Goal: Task Accomplishment & Management: Use online tool/utility

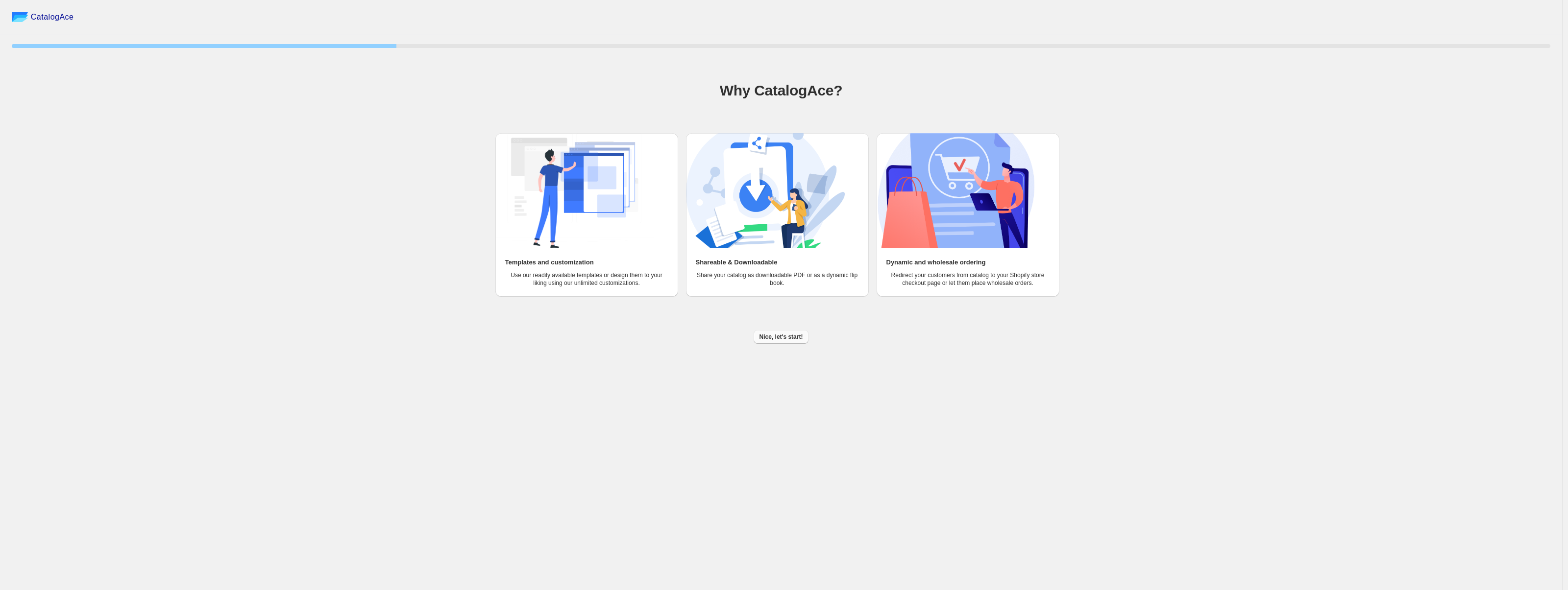
click at [776, 341] on button "Nice, let's start!" at bounding box center [781, 337] width 55 height 14
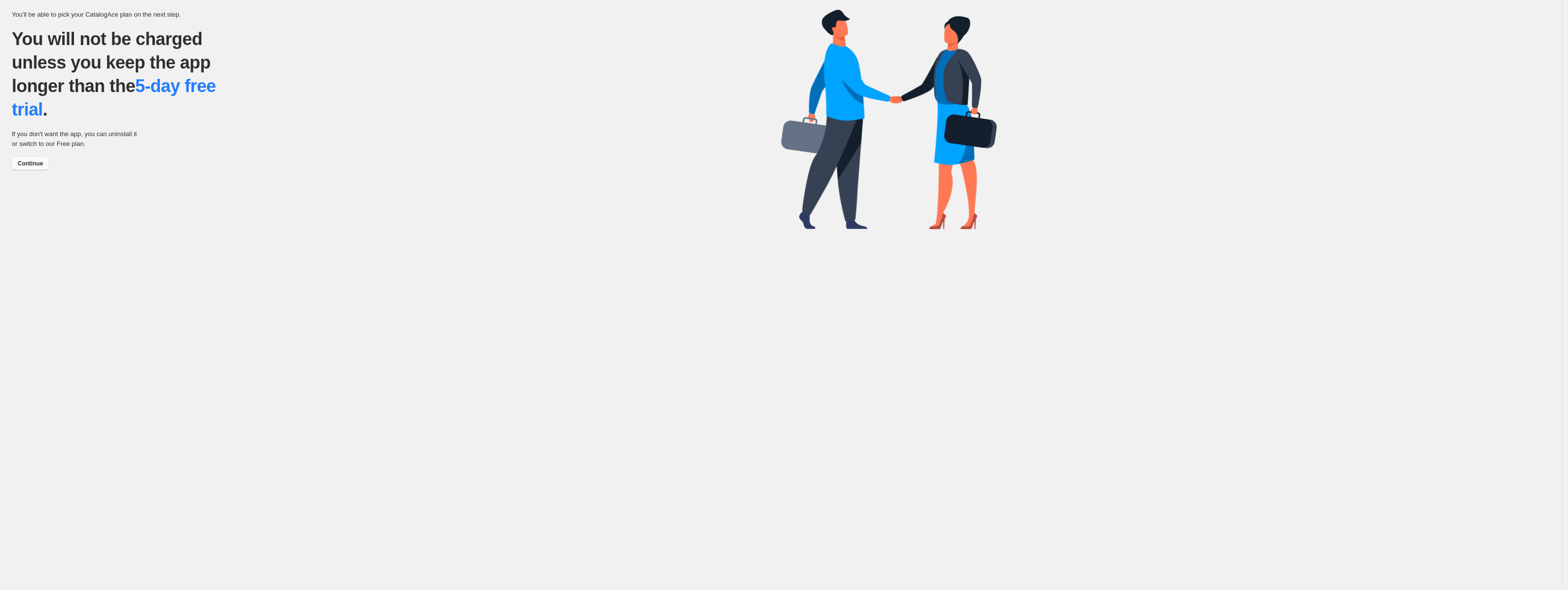
click at [27, 167] on button "Continue" at bounding box center [30, 164] width 37 height 14
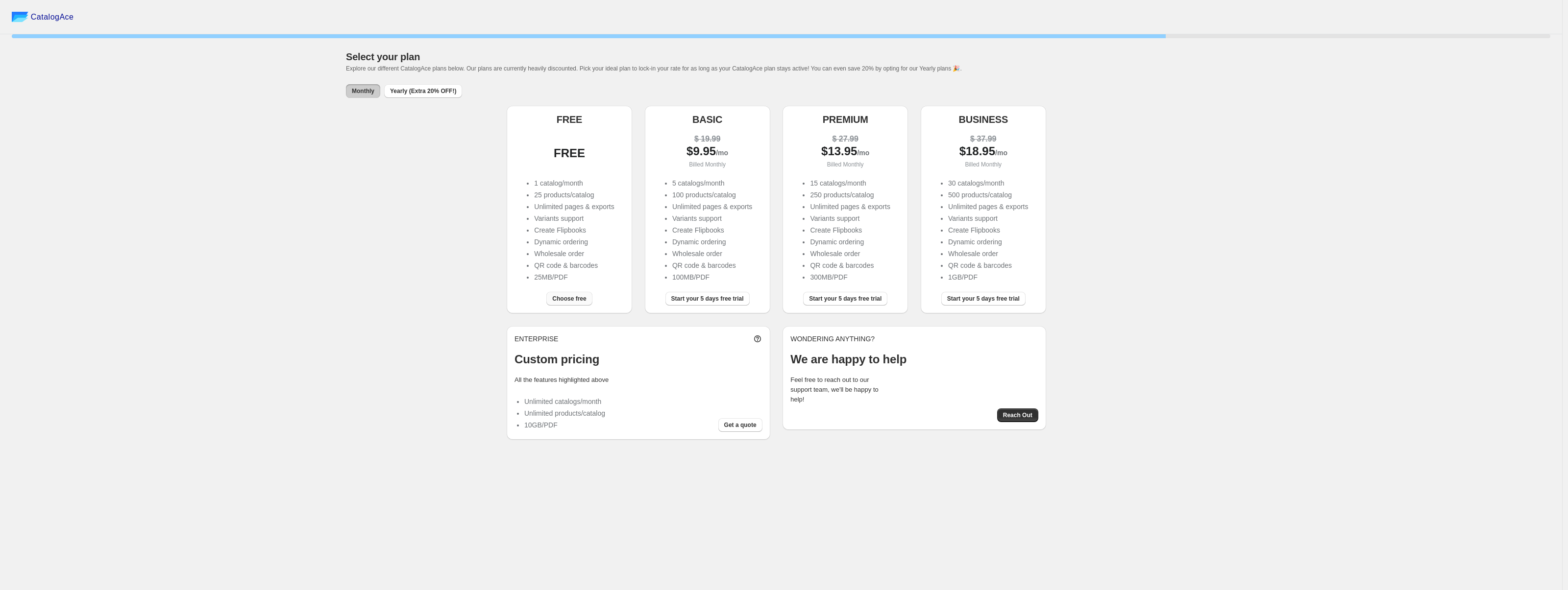
click at [574, 302] on span "Choose free" at bounding box center [569, 299] width 34 height 8
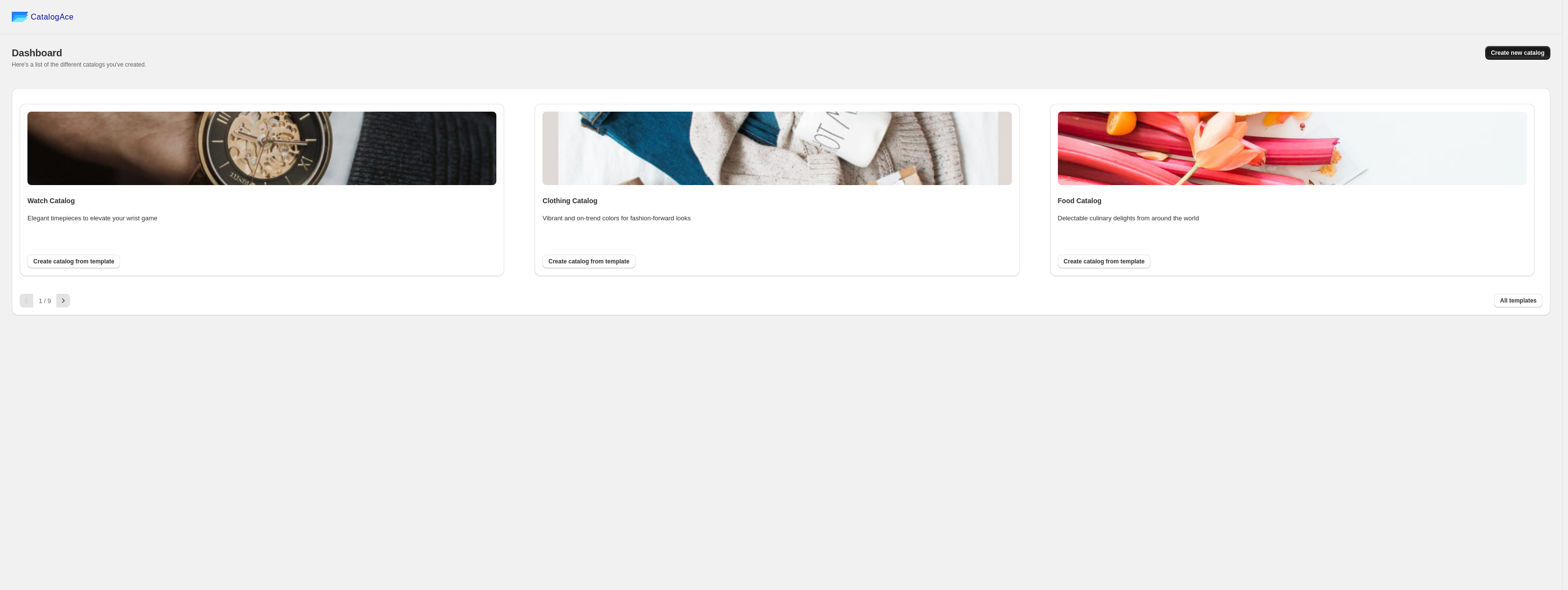
click at [1521, 48] on button "Create new catalog" at bounding box center [1517, 53] width 65 height 14
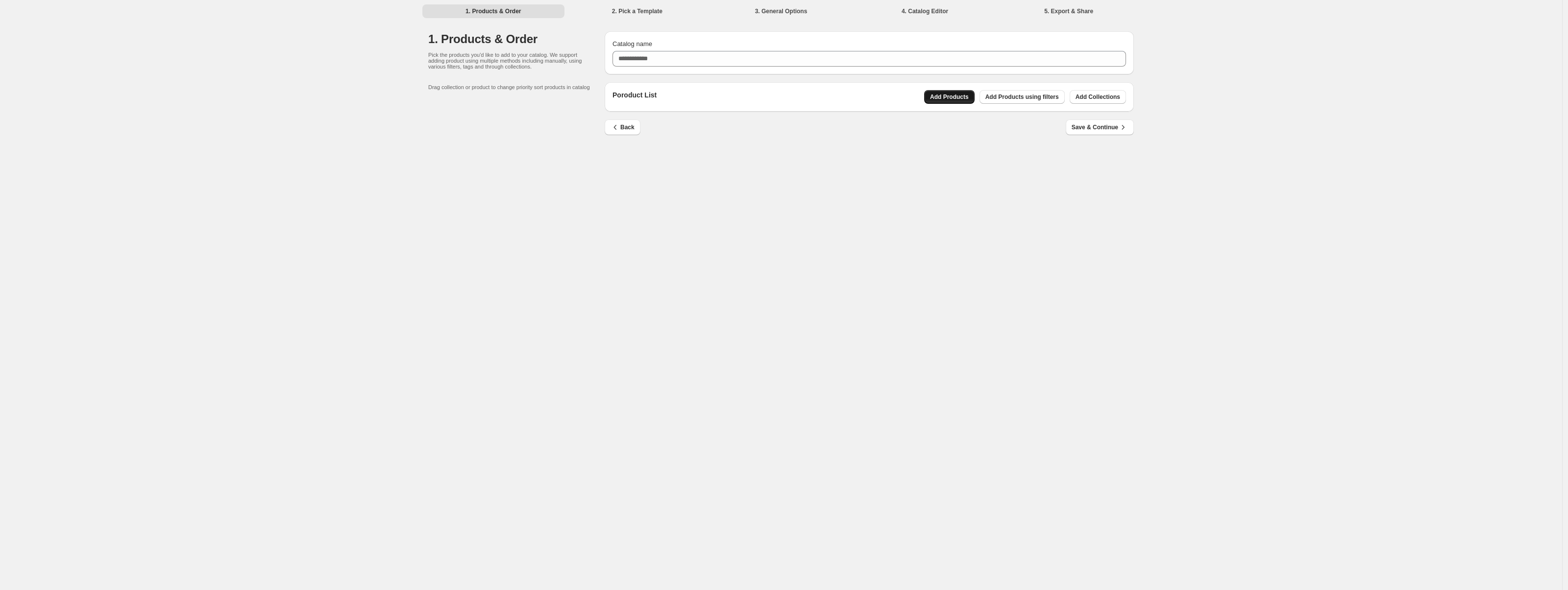
click at [954, 102] on button "Add Products" at bounding box center [949, 97] width 51 height 14
click at [1088, 130] on span "Save & Continue" at bounding box center [1100, 127] width 57 height 10
click at [1035, 114] on button "Add Products using filters" at bounding box center [1022, 108] width 85 height 14
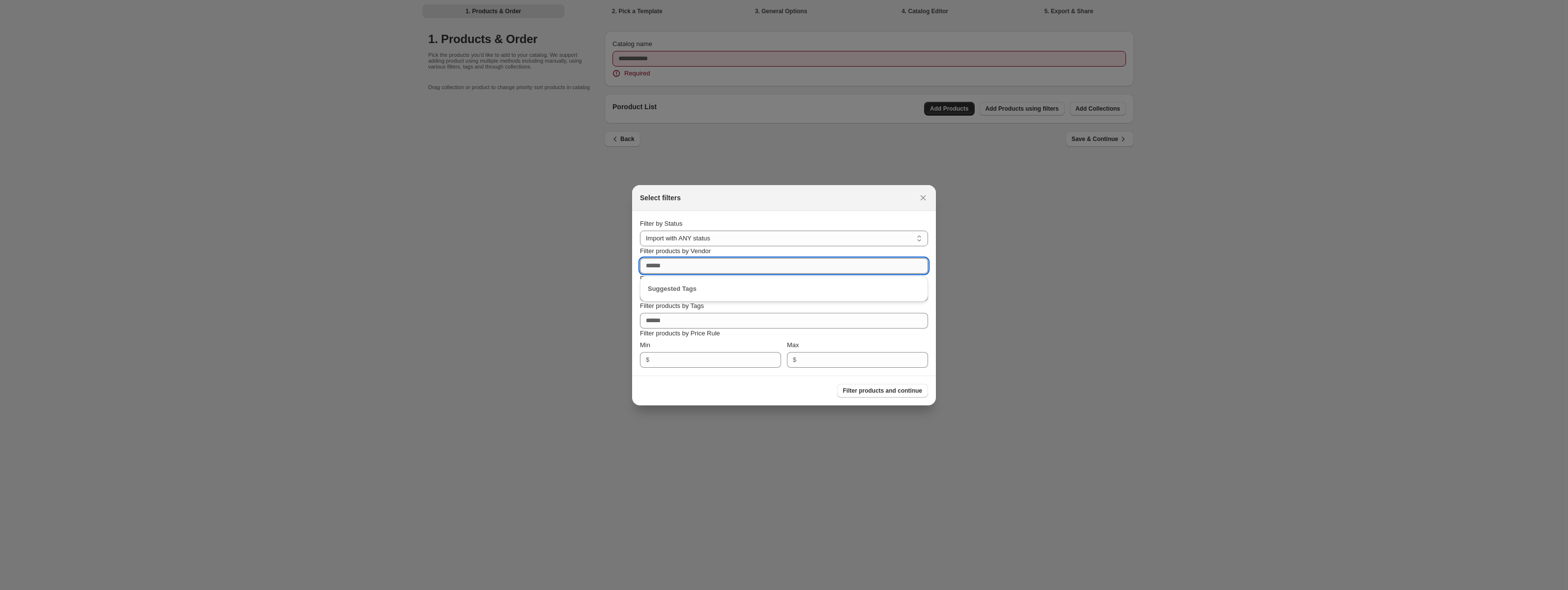
click at [836, 259] on input "Filter products by Vendor" at bounding box center [783, 266] width 288 height 16
drag, startPoint x: 789, startPoint y: 282, endPoint x: 786, endPoint y: 274, distance: 8.5
click at [787, 277] on div "Filter products by Product type" at bounding box center [783, 279] width 288 height 10
click at [780, 256] on div "Filter products by Vendor" at bounding box center [783, 260] width 288 height 27
click at [779, 259] on input "Filter products by Vendor" at bounding box center [783, 266] width 288 height 16
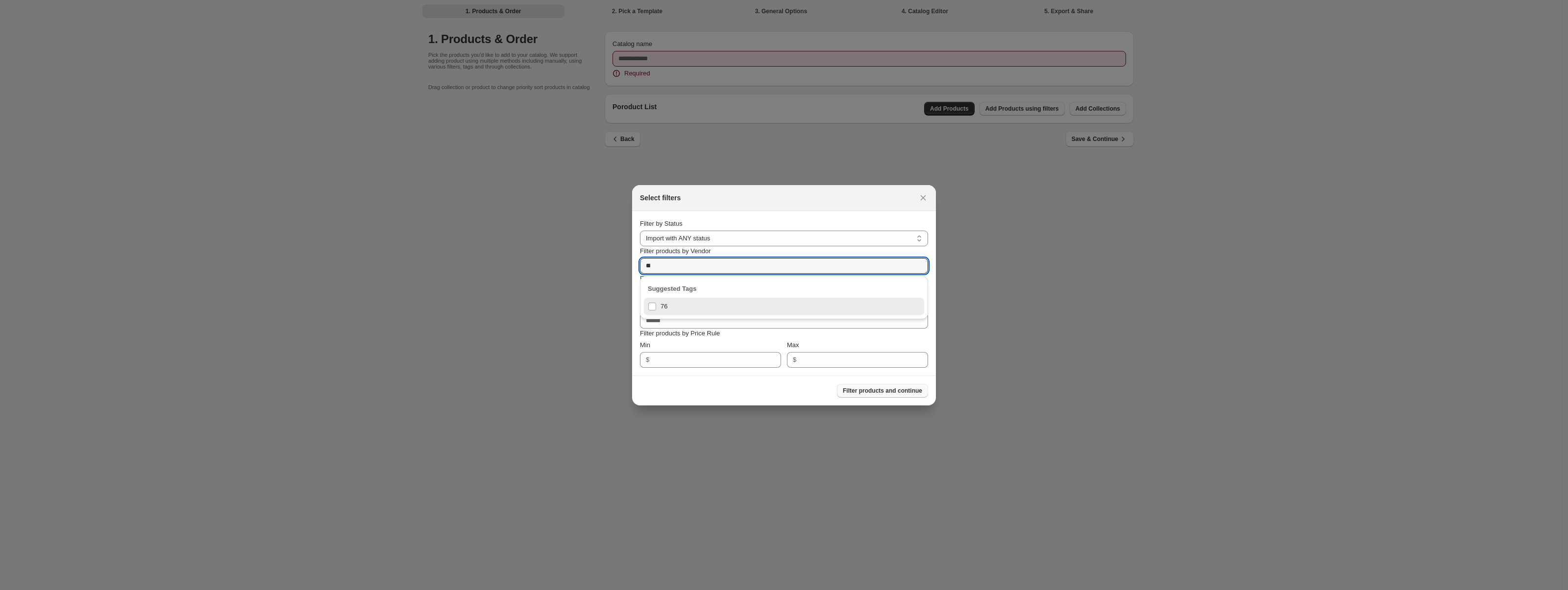
type input "**"
click at [867, 388] on span "Filter products and continue" at bounding box center [883, 390] width 79 height 8
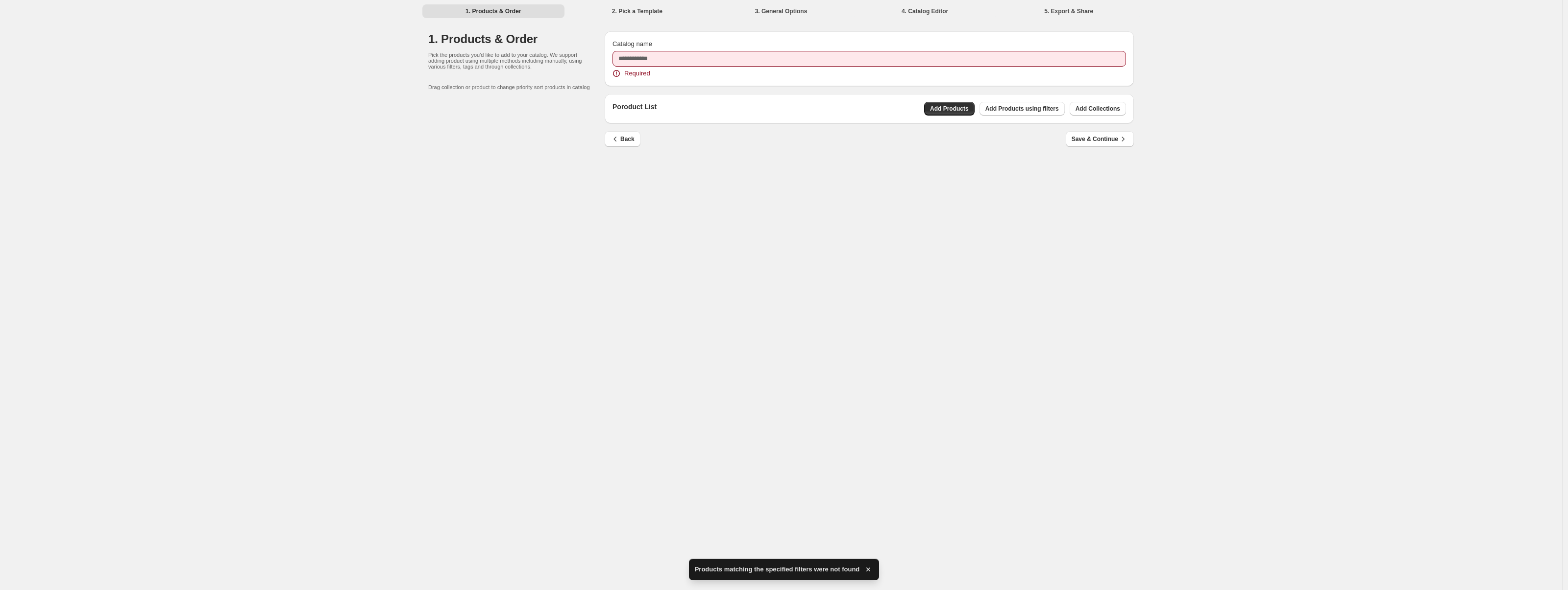
click at [1083, 118] on div "Poroduct List Add Products Add Products using filters Add Collections" at bounding box center [869, 109] width 529 height 29
click at [1087, 131] on div "Back Save & Continue" at bounding box center [865, 135] width 537 height 24
click at [1091, 139] on span "Save & Continue" at bounding box center [1100, 139] width 57 height 10
drag, startPoint x: 658, startPoint y: 50, endPoint x: 660, endPoint y: 56, distance: 6.3
click at [658, 50] on div "Catalog name Required" at bounding box center [869, 58] width 514 height 39
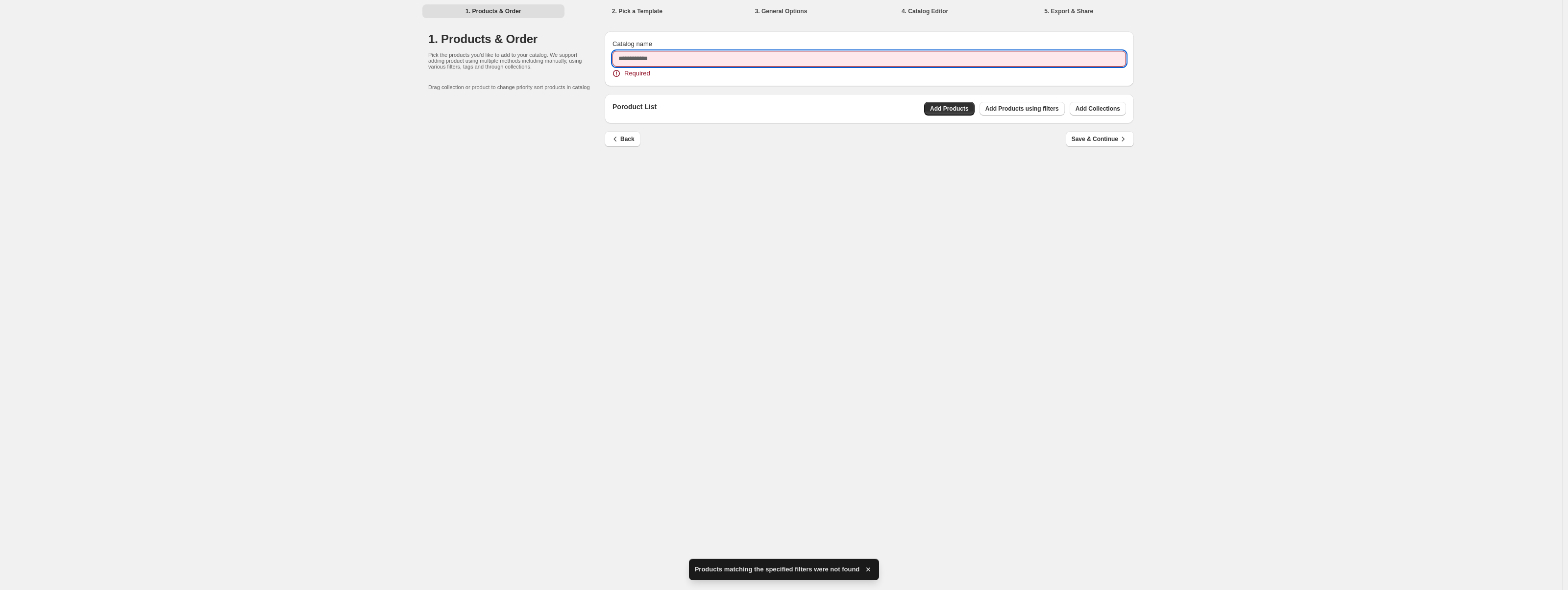
click at [662, 57] on input "Catalog name" at bounding box center [869, 59] width 514 height 16
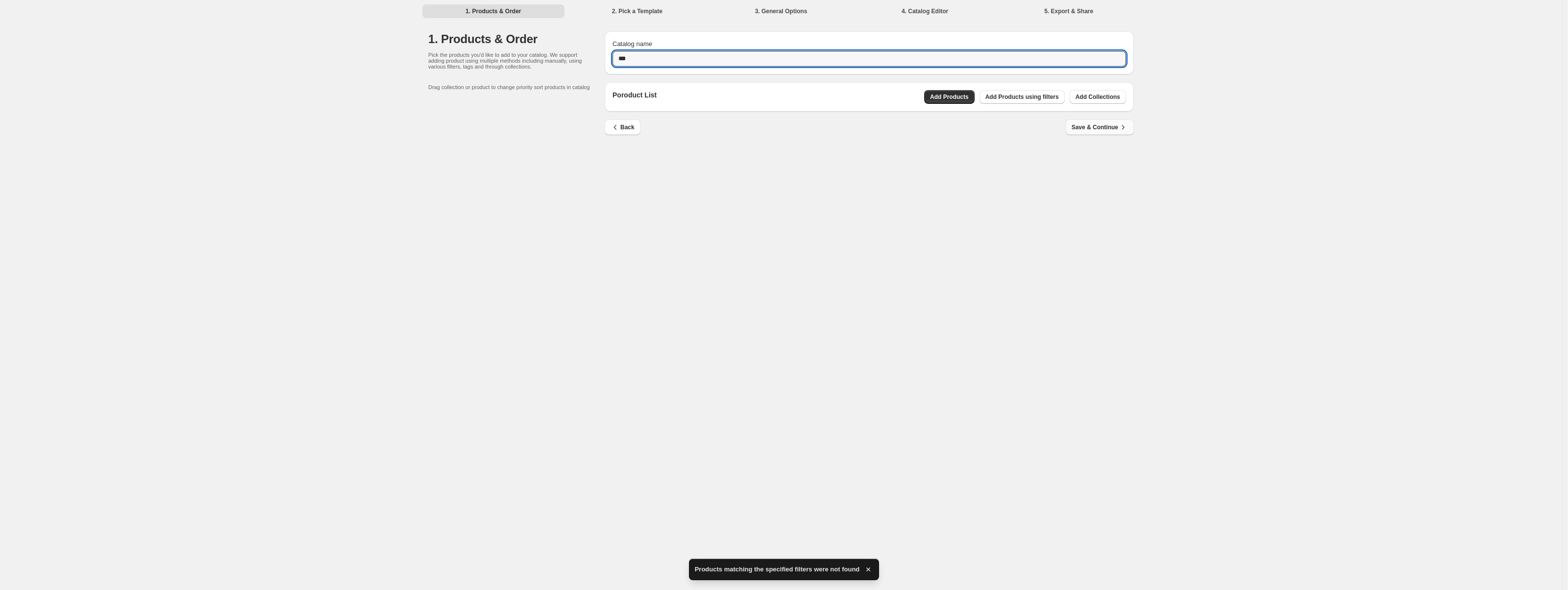
type input "***"
click at [1069, 123] on button "Save & Continue" at bounding box center [1100, 127] width 68 height 16
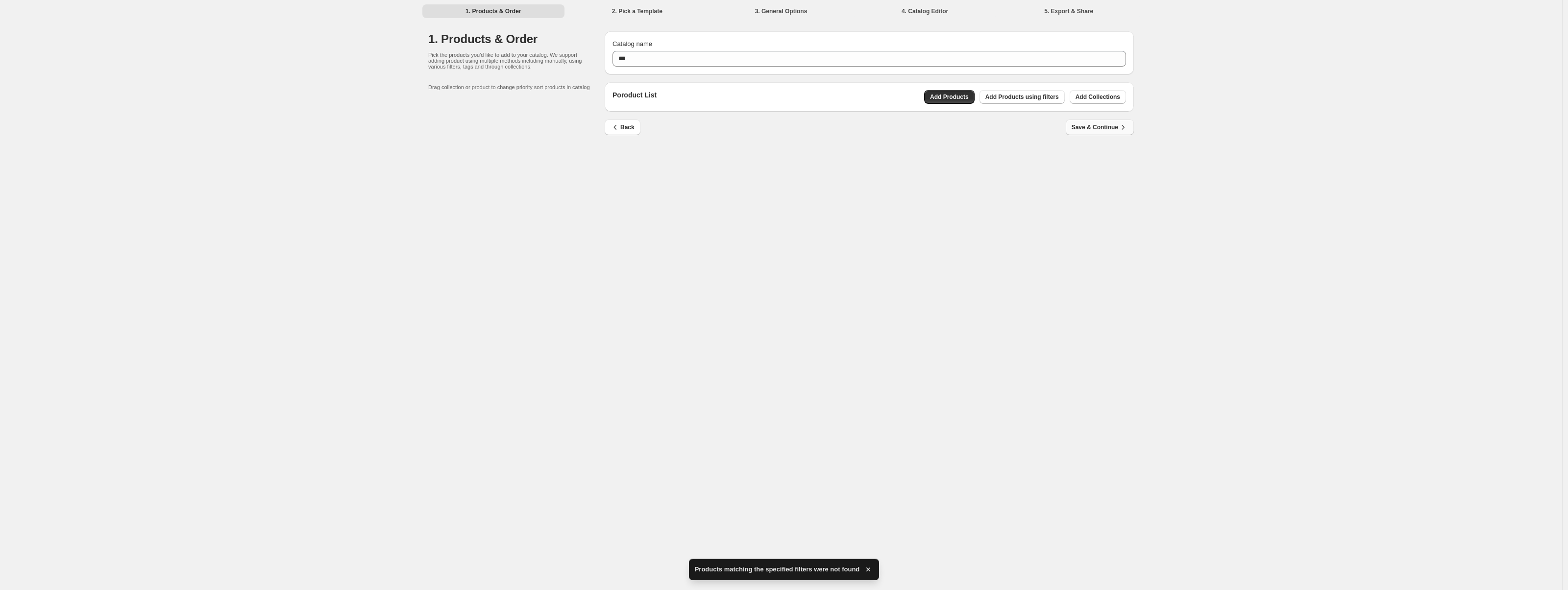
click at [1095, 127] on span "Save & Continue" at bounding box center [1100, 127] width 57 height 10
click at [1098, 134] on button "Save & Continue" at bounding box center [1100, 127] width 68 height 16
click at [1098, 125] on span "Save & Continue" at bounding box center [1100, 127] width 57 height 10
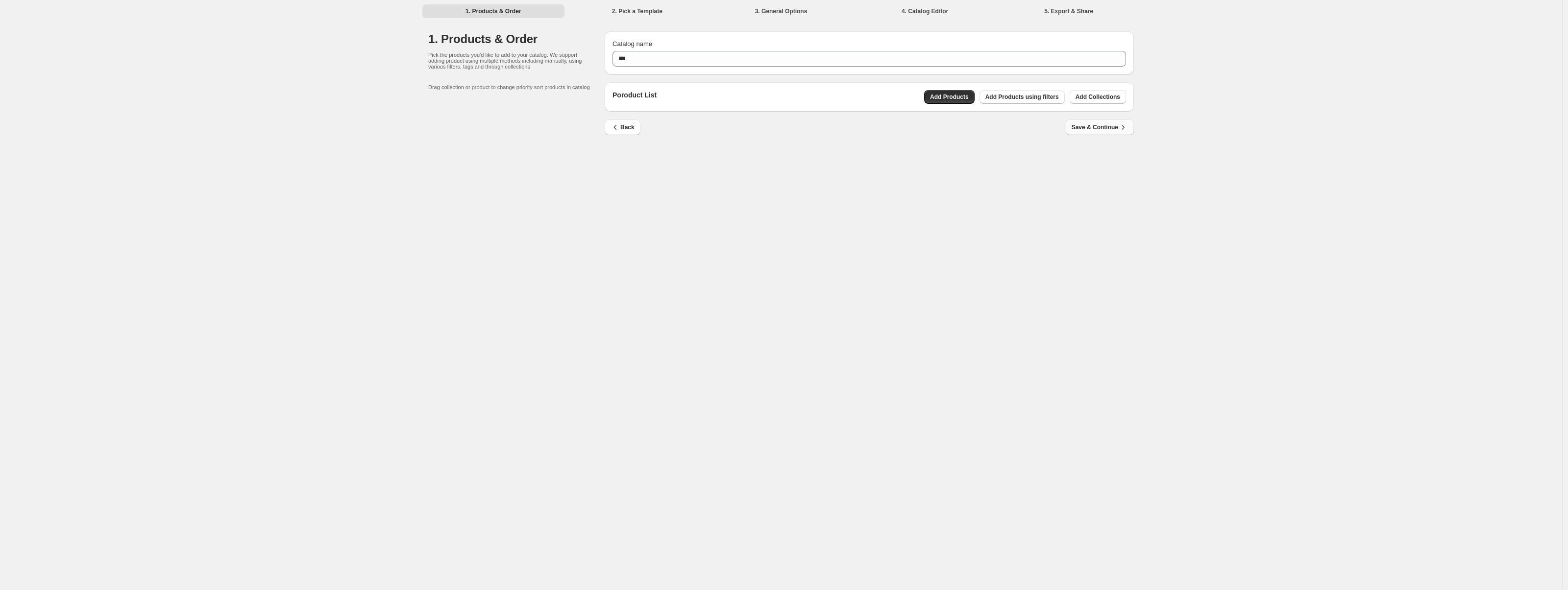
click at [1098, 125] on span "Save & Continue" at bounding box center [1100, 127] width 57 height 10
click at [1097, 124] on span "Save & Continue" at bounding box center [1100, 127] width 57 height 10
click at [949, 94] on span "Add Products" at bounding box center [950, 97] width 39 height 8
click at [1029, 97] on span "Add Products using filters" at bounding box center [1022, 97] width 74 height 8
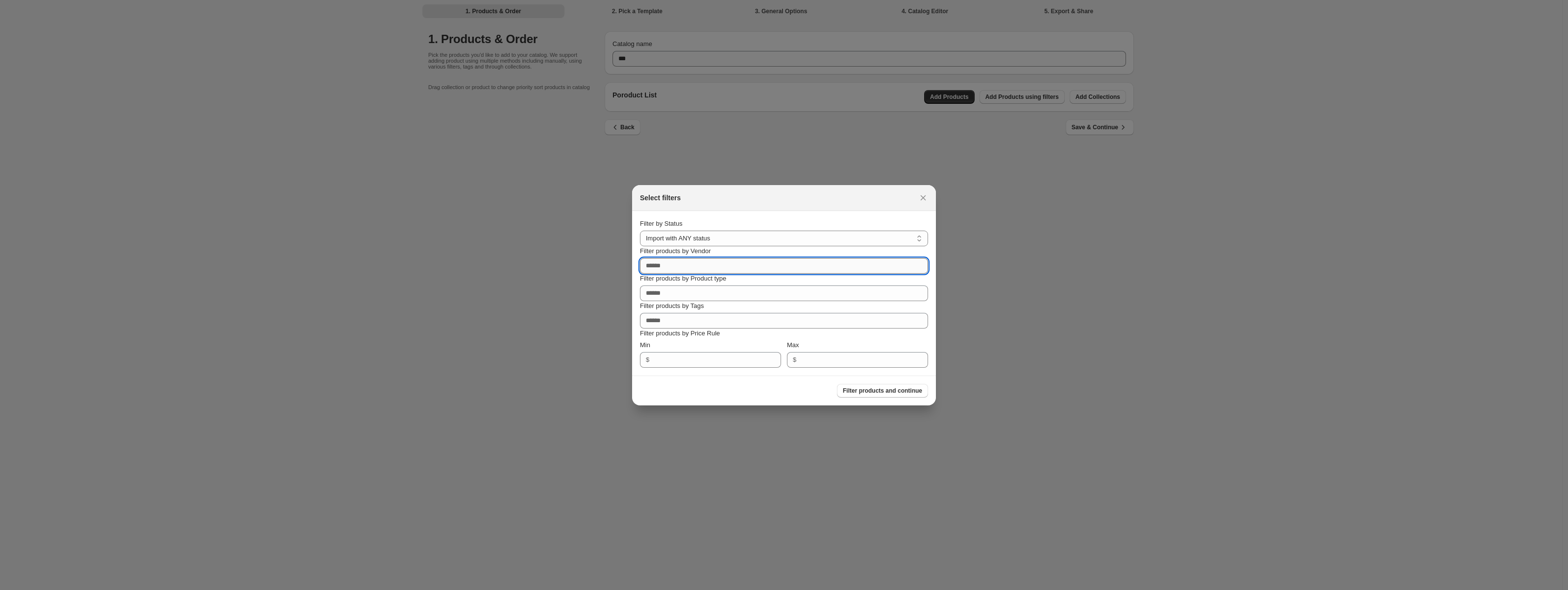
click at [796, 265] on input "Filter products by Vendor" at bounding box center [783, 266] width 288 height 16
click at [1074, 90] on div at bounding box center [784, 295] width 1568 height 590
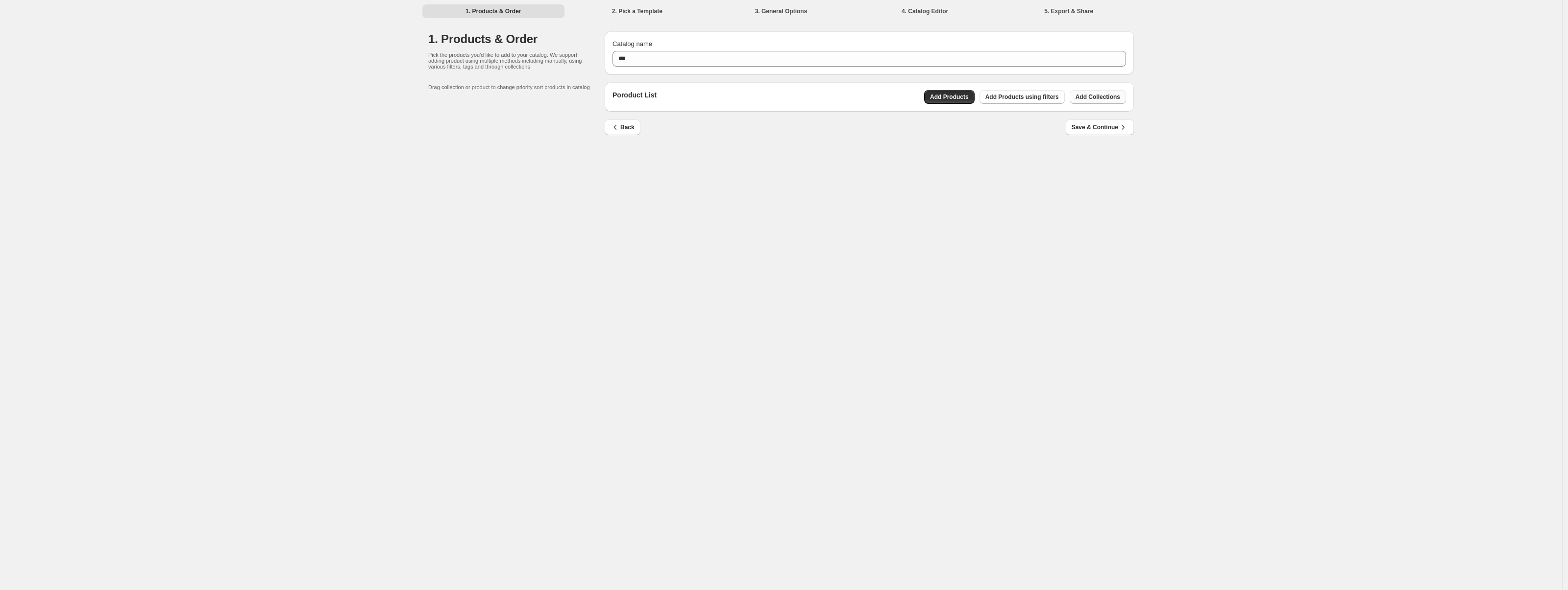
click at [1094, 97] on span "Add Collections" at bounding box center [1097, 97] width 44 height 8
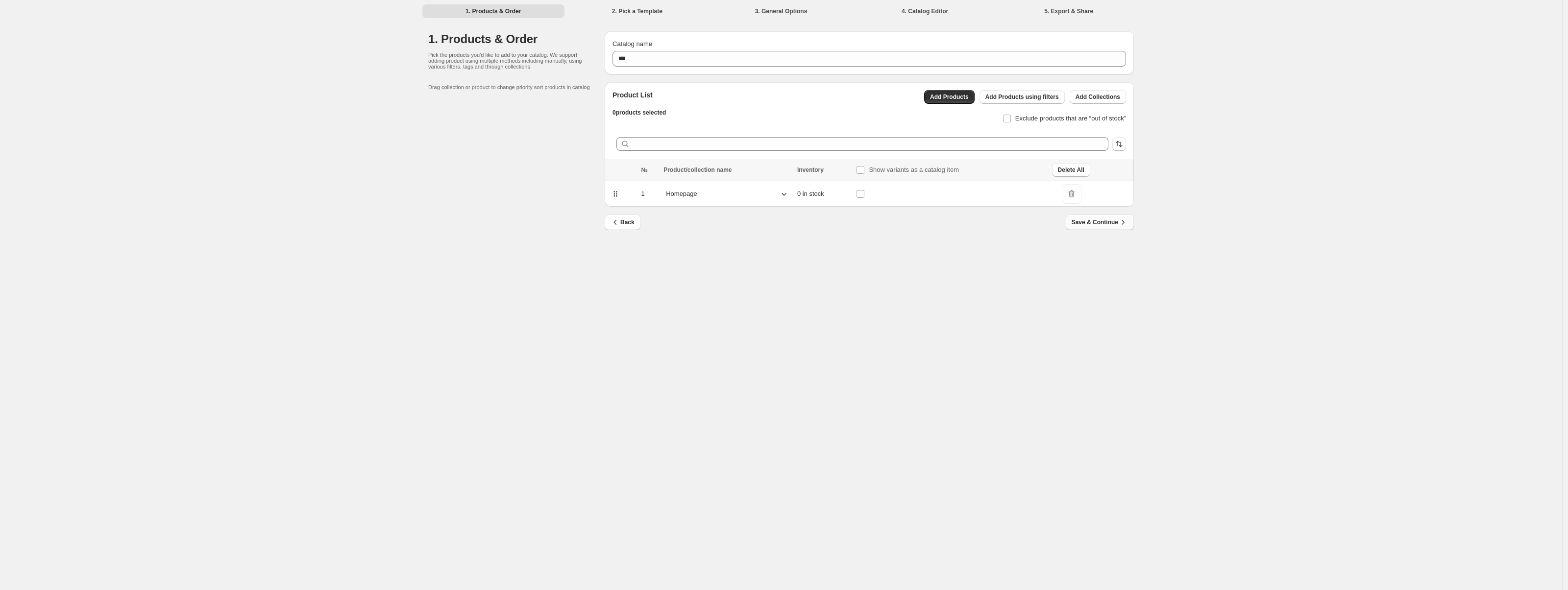
click at [1102, 217] on button "Save & Continue" at bounding box center [1100, 223] width 68 height 16
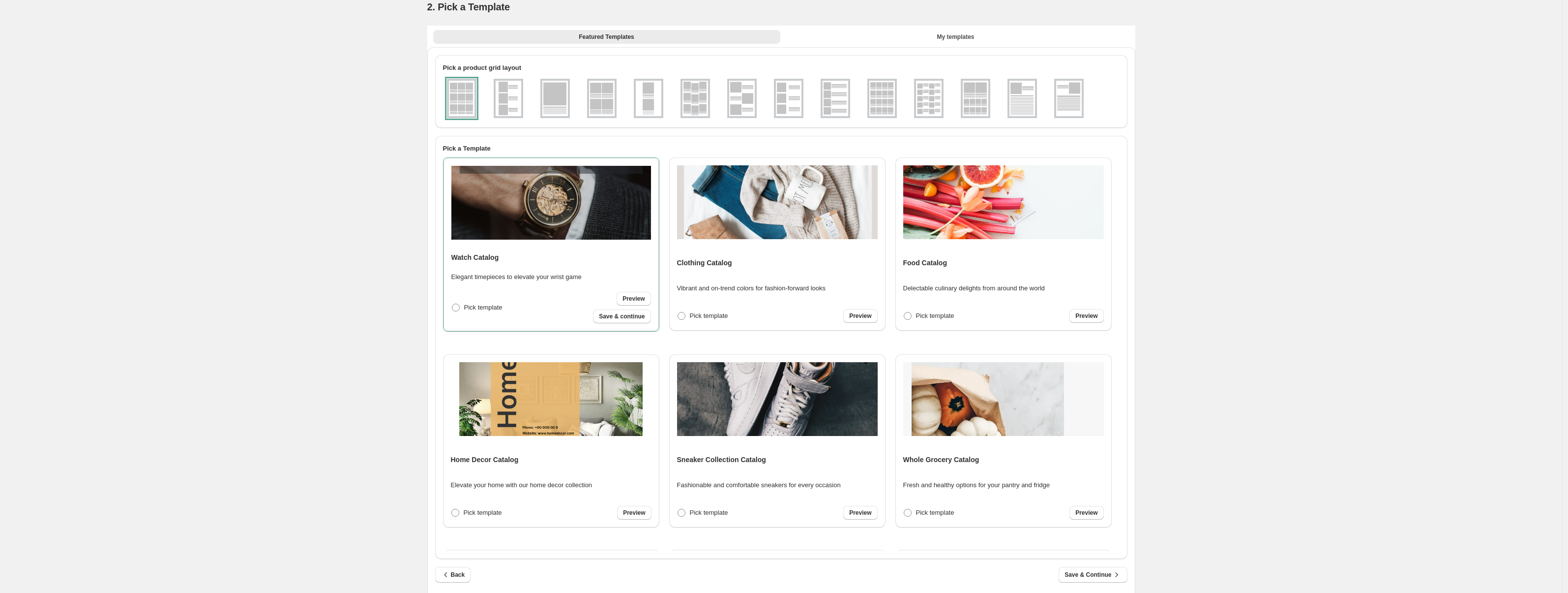
scroll to position [54, 0]
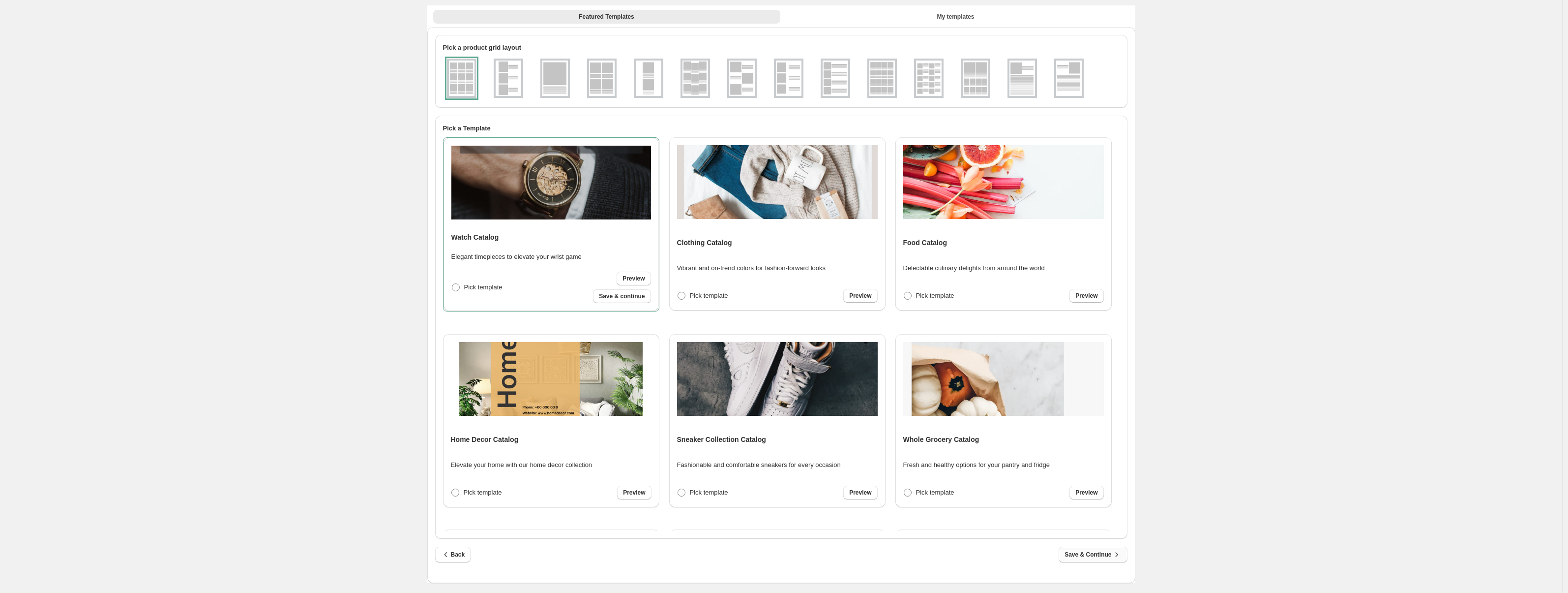
click at [1103, 556] on span "Save & Continue" at bounding box center [1093, 554] width 57 height 10
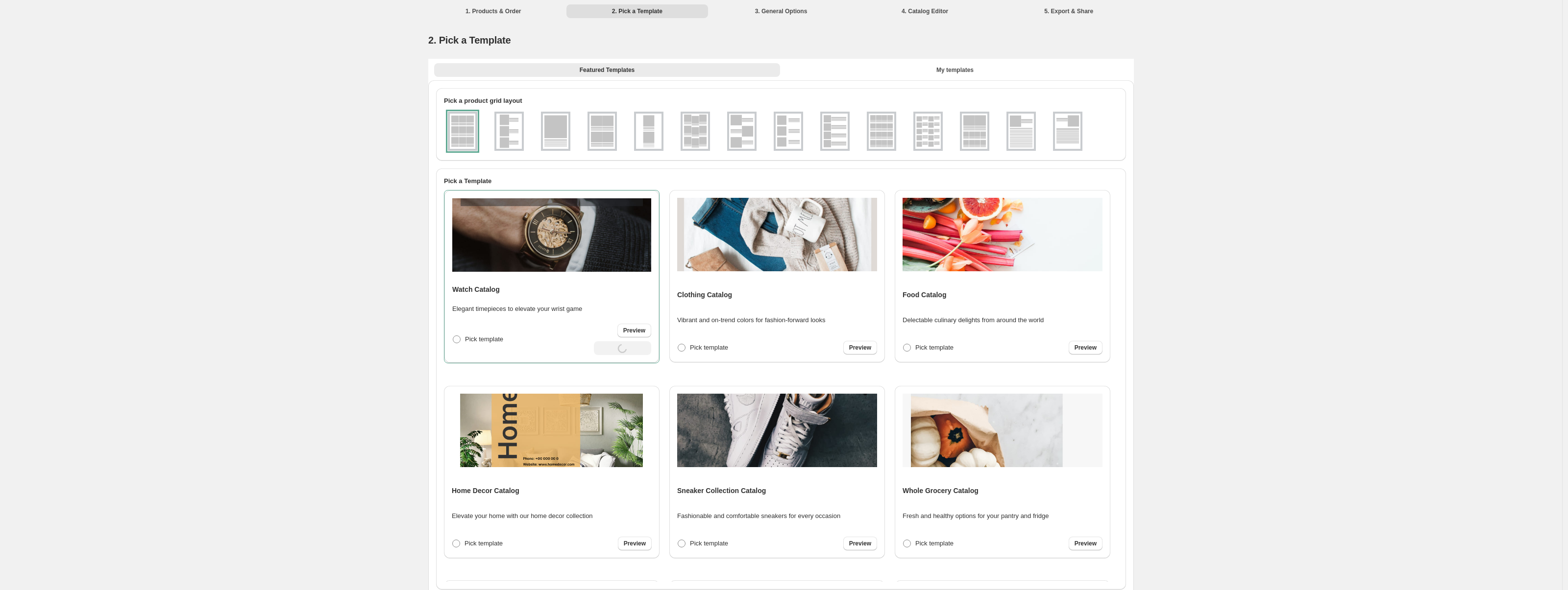
select select "**********"
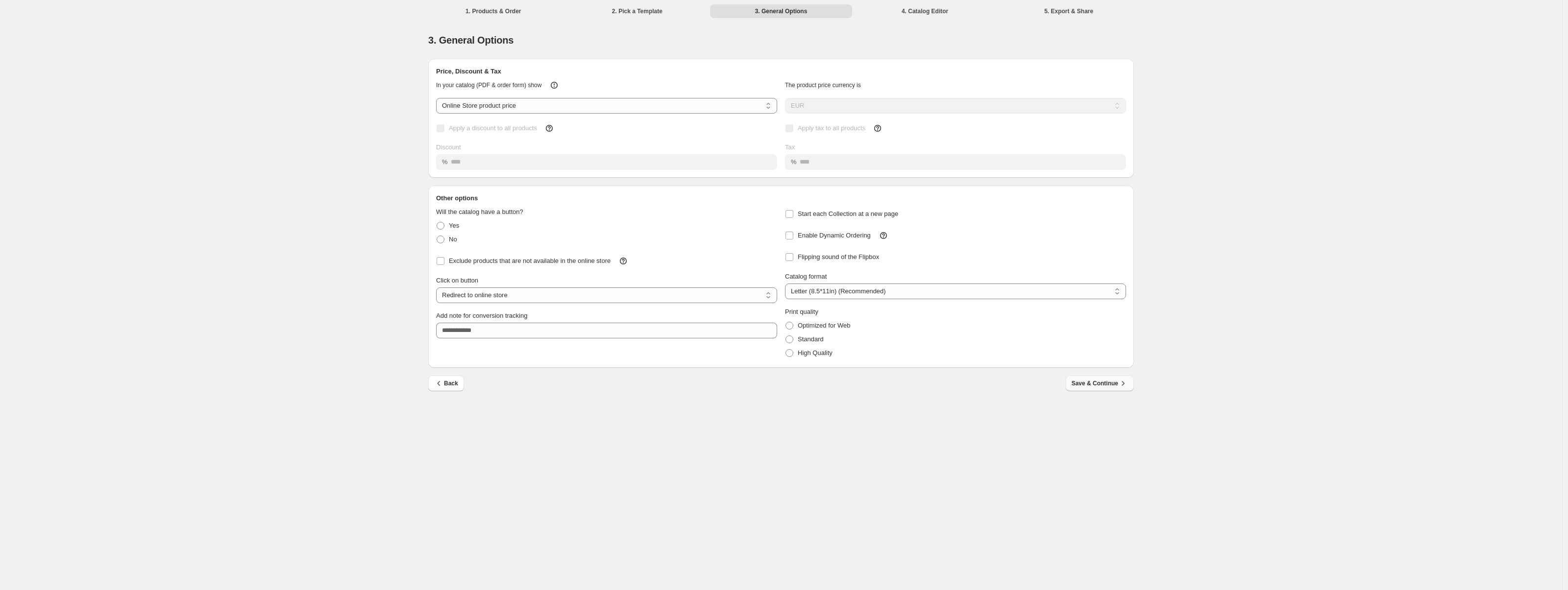
click at [1110, 389] on button "Save & Continue" at bounding box center [1100, 383] width 68 height 16
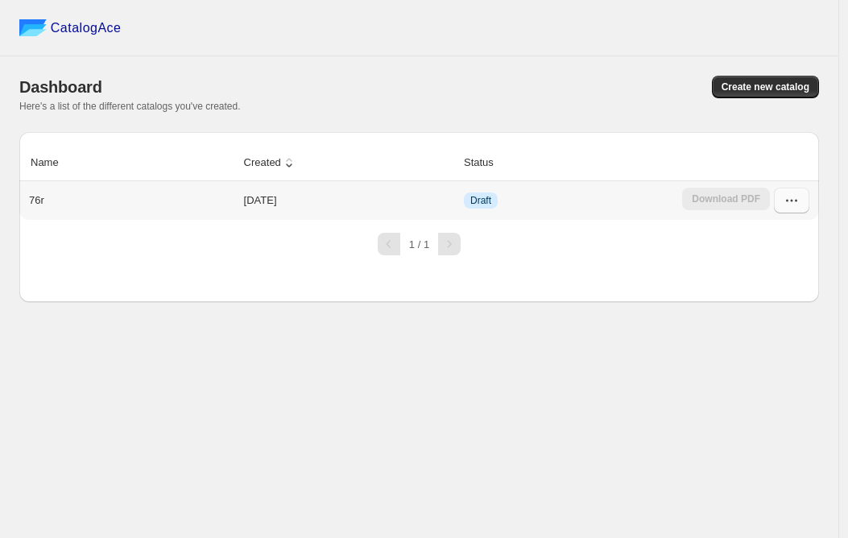
click at [803, 203] on button "button" at bounding box center [791, 201] width 35 height 26
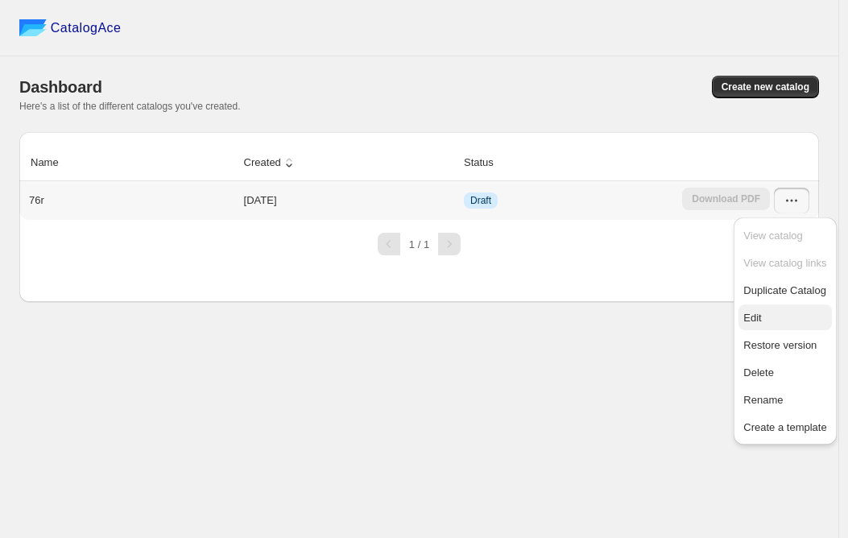
click at [758, 316] on span "Edit" at bounding box center [752, 318] width 18 height 12
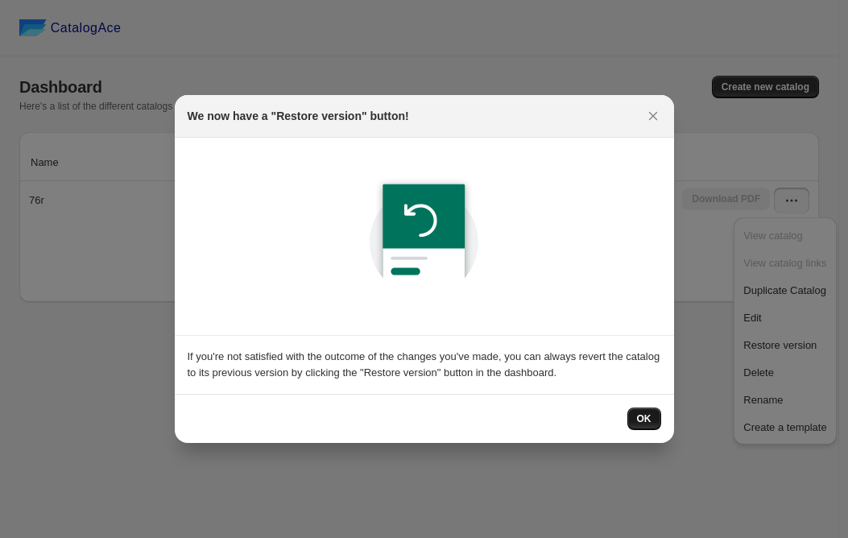
click at [647, 419] on span "OK" at bounding box center [644, 418] width 14 height 13
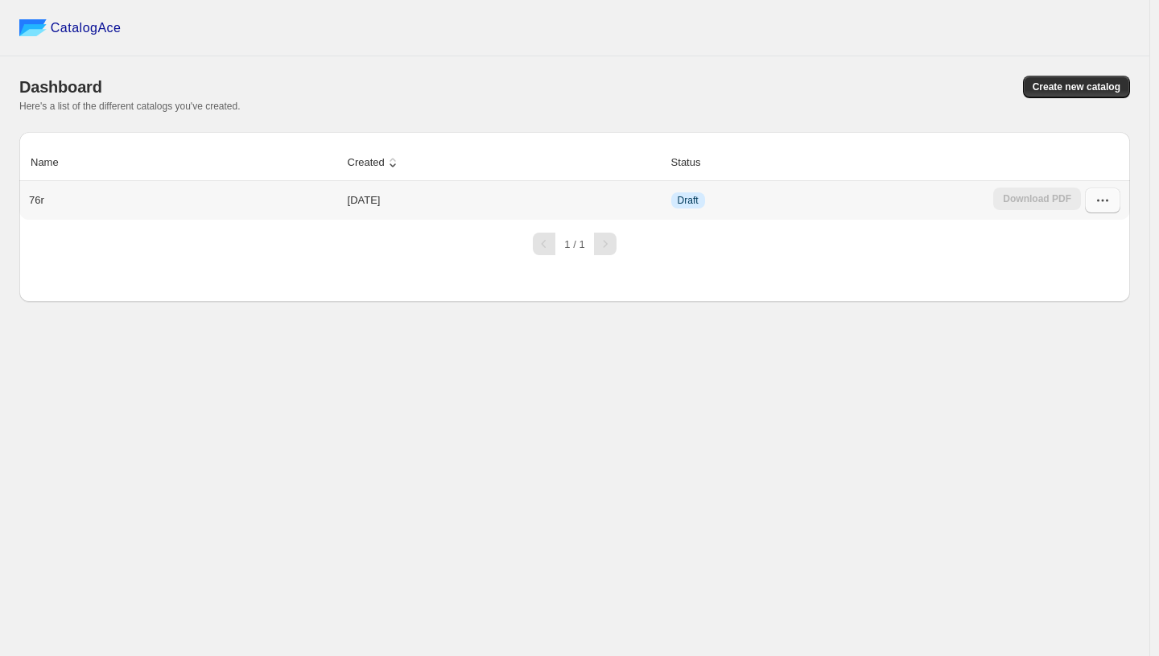
click at [1112, 200] on button "button" at bounding box center [1102, 201] width 35 height 26
click at [1051, 316] on button "Edit" at bounding box center [1096, 317] width 93 height 26
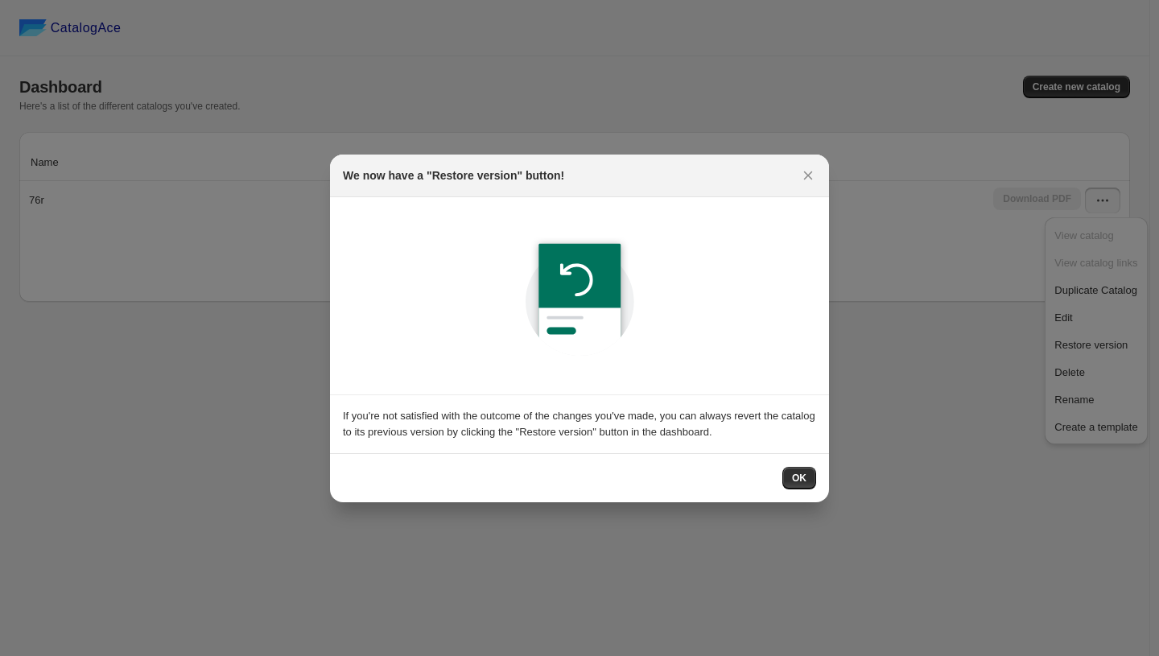
click at [803, 484] on span "OK" at bounding box center [799, 478] width 14 height 13
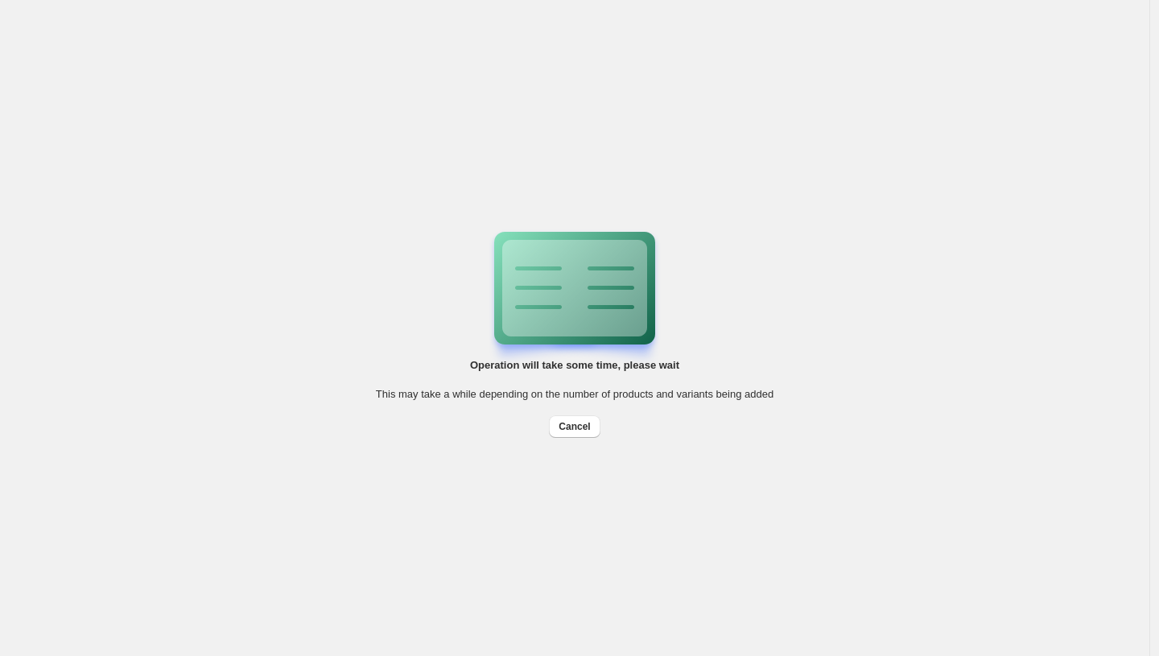
click at [1158, 398] on html "Operation will take some time, please wait This may take a while depending on t…" at bounding box center [579, 328] width 1159 height 656
